Goal: Task Accomplishment & Management: Use online tool/utility

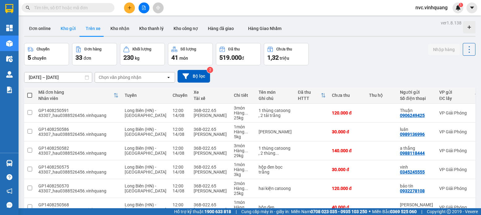
click at [77, 29] on button "Kho gửi" at bounding box center [68, 28] width 25 height 15
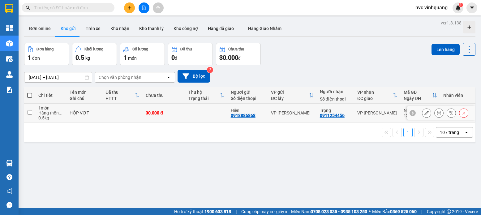
click at [106, 116] on td at bounding box center [122, 113] width 40 height 19
checkbox input "true"
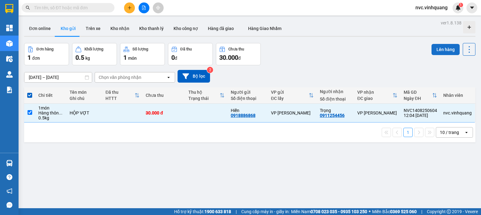
click at [442, 51] on button "Lên hàng" at bounding box center [445, 49] width 28 height 11
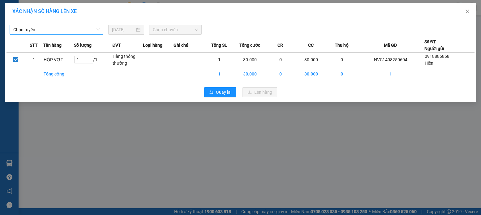
click at [72, 27] on span "Chọn tuyến" at bounding box center [56, 29] width 86 height 9
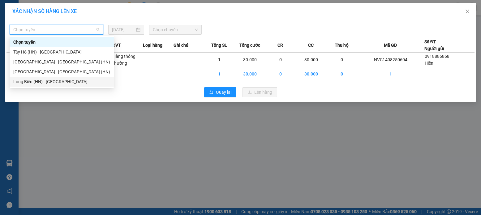
click at [31, 80] on div "Long Biên (HN) - Thanh Hóa" at bounding box center [61, 81] width 97 height 7
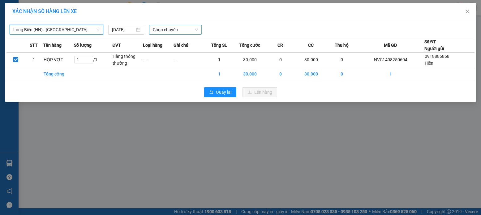
click at [180, 31] on span "Chọn chuyến" at bounding box center [175, 29] width 45 height 9
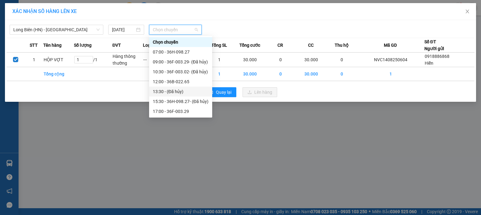
scroll to position [20, 0]
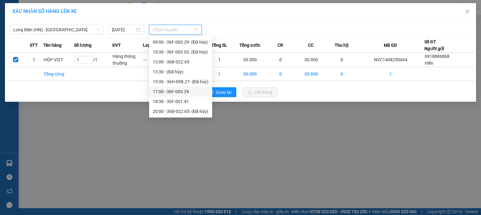
click at [195, 93] on div "17:00 - 36F-003.29" at bounding box center [181, 91] width 56 height 7
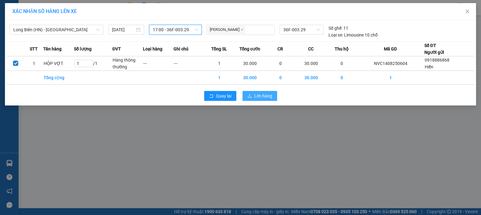
click at [264, 92] on button "Lên hàng" at bounding box center [259, 96] width 35 height 10
